Goal: Consume media (video, audio): Consume media (video, audio)

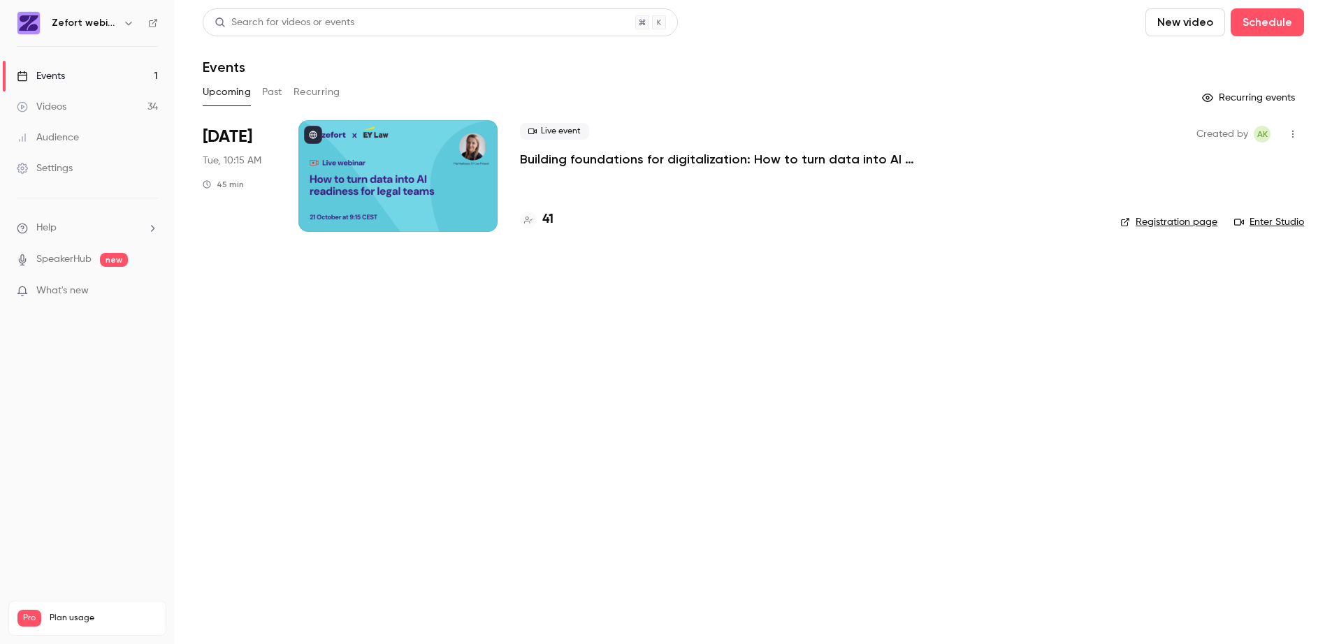
click at [46, 104] on div "Videos" at bounding box center [42, 107] width 50 height 14
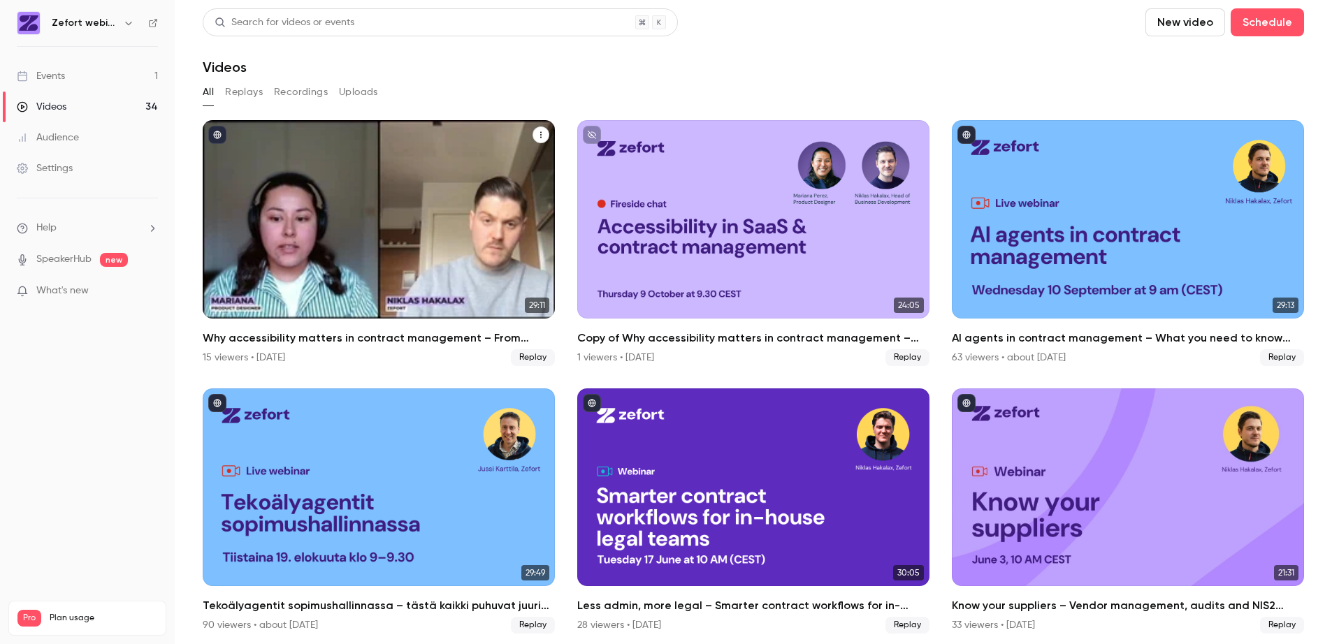
click at [393, 137] on div "Why accessibility matters in contract management – From regulation to real-worl…" at bounding box center [379, 219] width 352 height 198
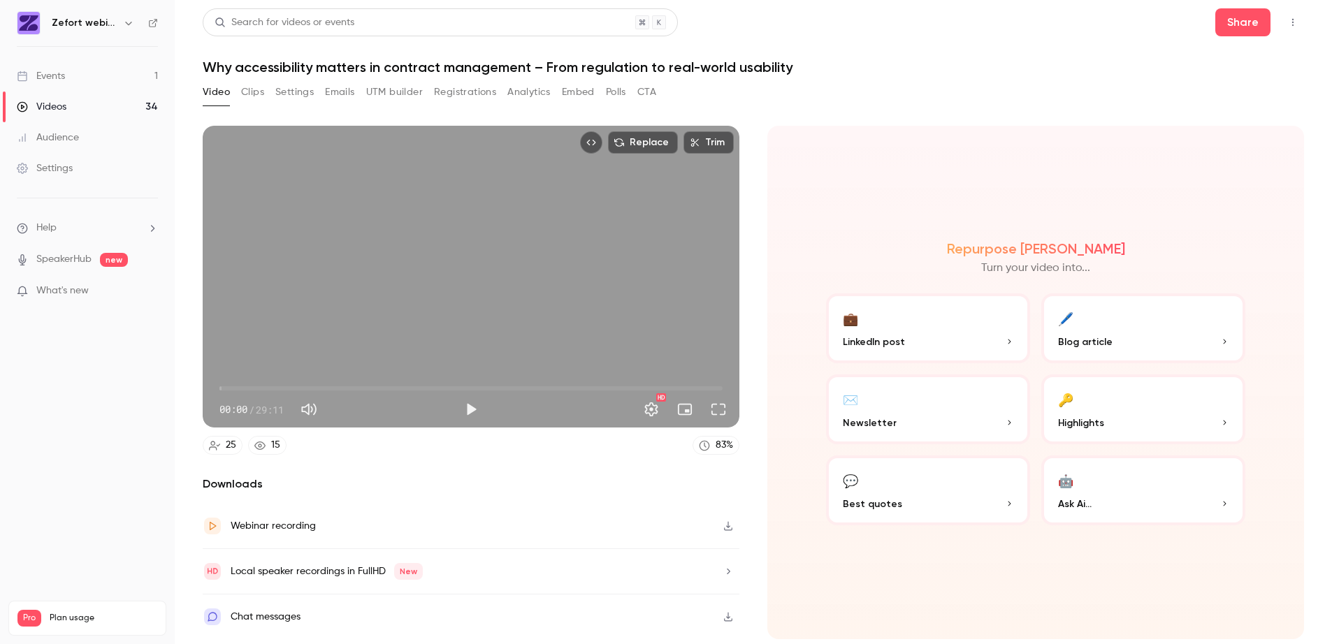
click at [314, 409] on button "Mute" at bounding box center [309, 409] width 28 height 28
type input "*"
click at [526, 90] on button "Analytics" at bounding box center [528, 92] width 43 height 22
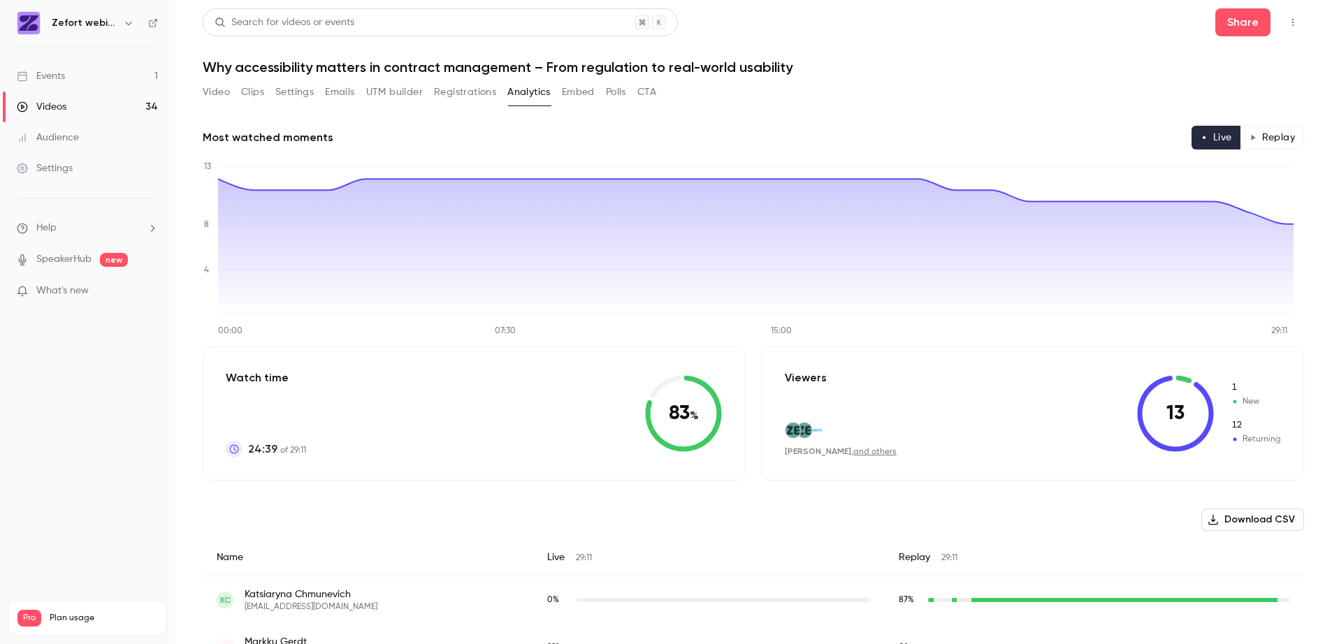
click at [461, 87] on button "Registrations" at bounding box center [465, 92] width 62 height 22
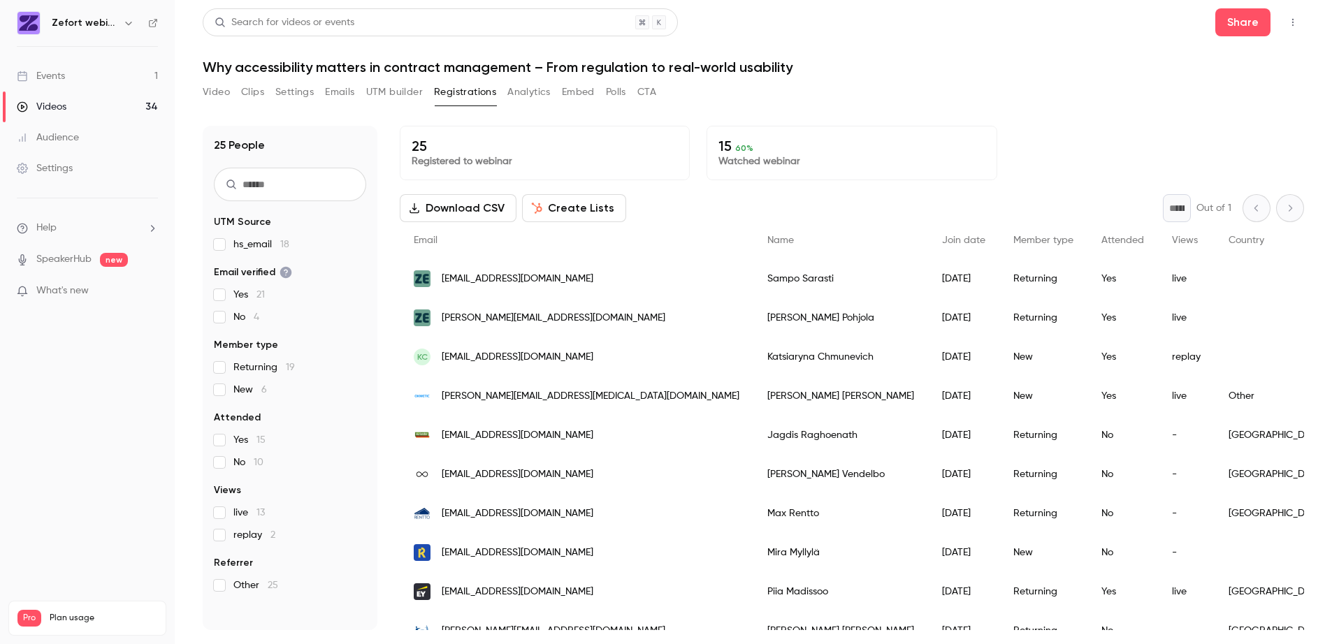
click at [52, 74] on div "Events" at bounding box center [41, 76] width 48 height 14
